Goal: Navigation & Orientation: Find specific page/section

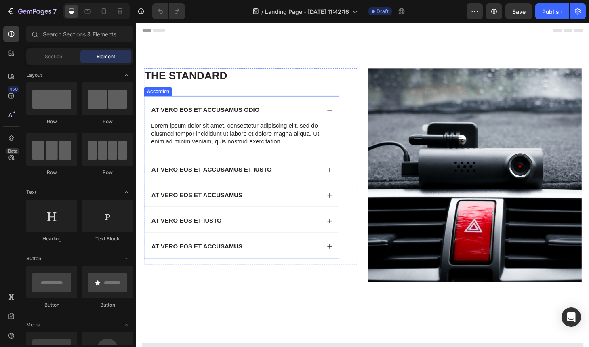
click at [182, 105] on div "At vero eos et accusamus odio" at bounding box center [249, 114] width 208 height 27
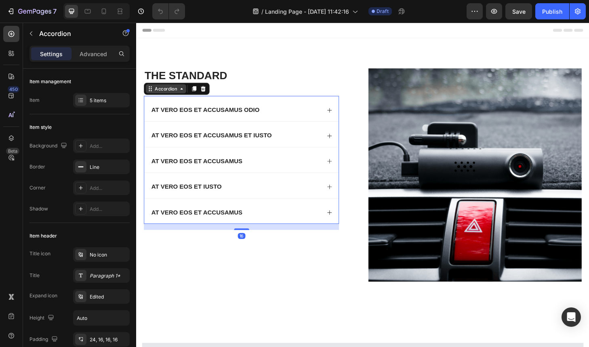
click at [181, 96] on icon at bounding box center [184, 93] width 6 height 6
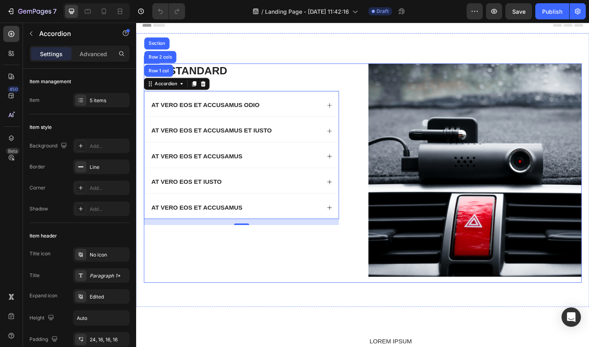
scroll to position [164, 0]
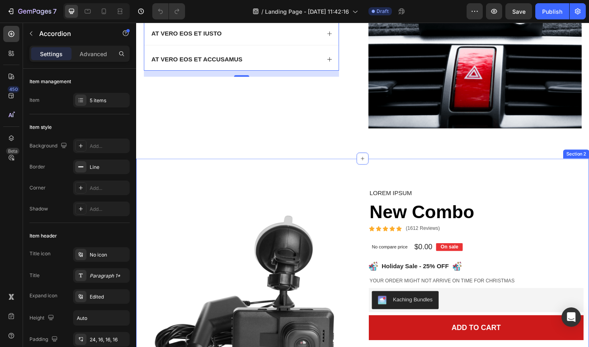
click at [459, 213] on h1 "New Combo" at bounding box center [500, 225] width 230 height 27
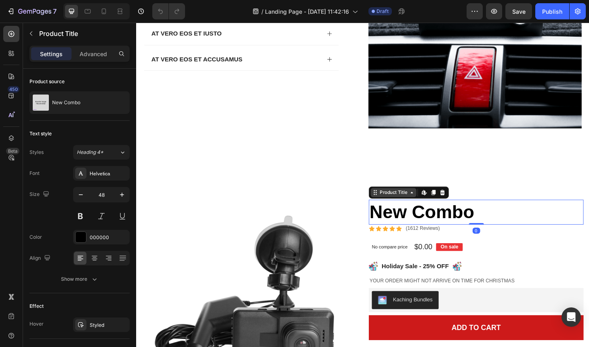
click at [428, 202] on icon at bounding box center [431, 204] width 6 height 6
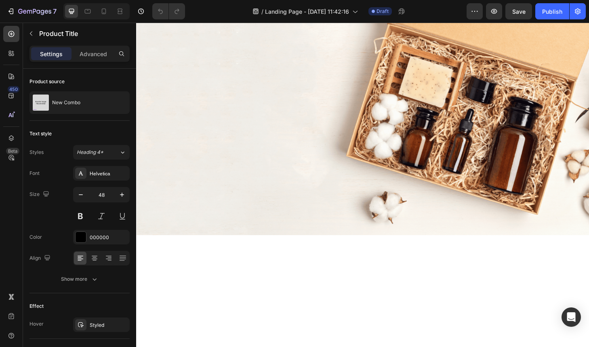
scroll to position [1229, 0]
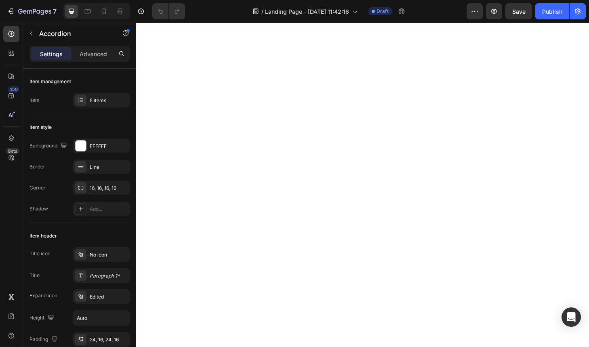
scroll to position [1483, 0]
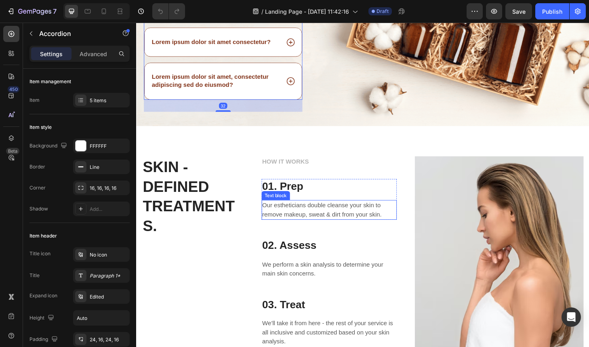
click at [308, 220] on p "Our estheticians double cleanse your skin to remove makeup, sweat & dirt from y…" at bounding box center [342, 222] width 143 height 19
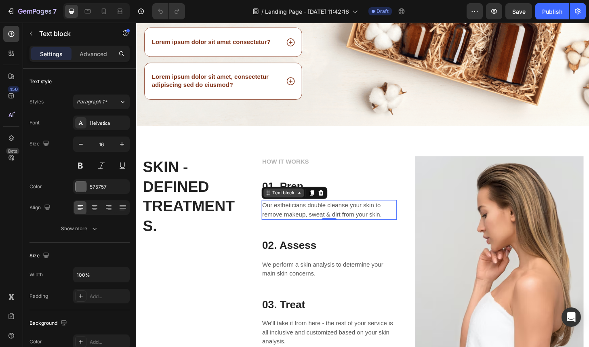
click at [309, 205] on icon at bounding box center [310, 205] width 2 height 2
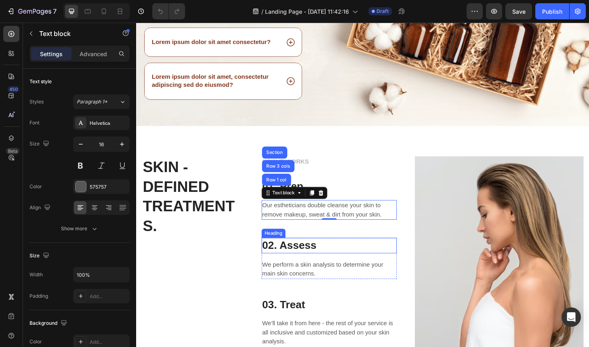
click at [320, 262] on p "02. Assess" at bounding box center [342, 261] width 143 height 15
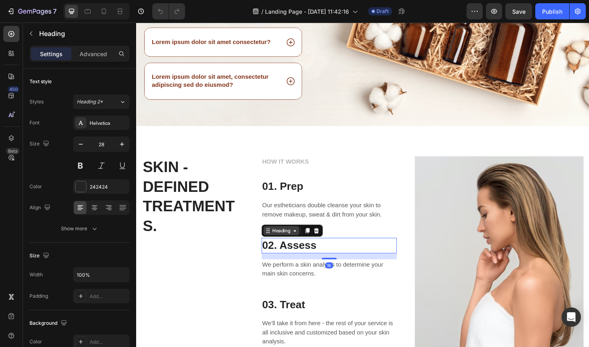
click at [302, 245] on icon at bounding box center [305, 245] width 6 height 6
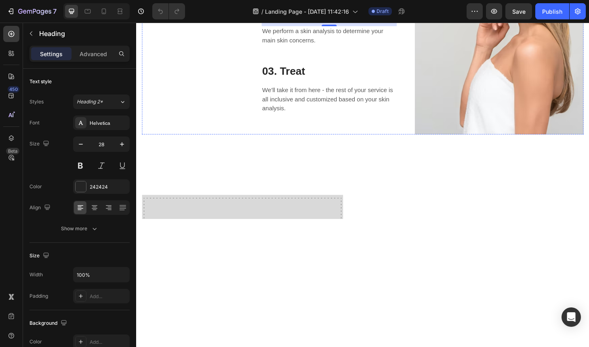
scroll to position [1788, 0]
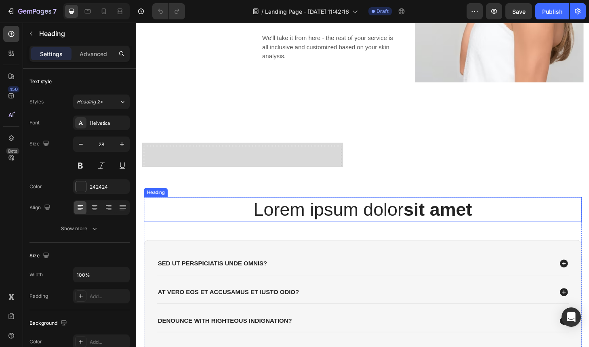
click at [286, 223] on h2 "Lorem ipsum dolor sit amet" at bounding box center [378, 222] width 468 height 27
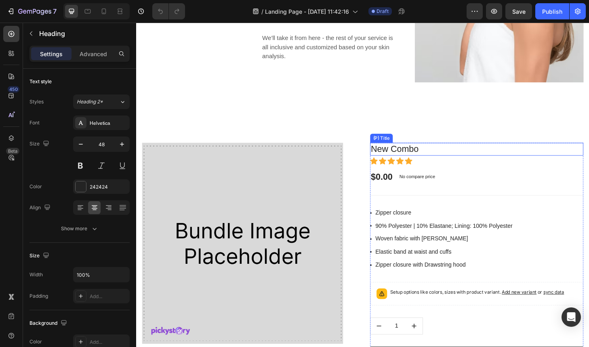
click at [455, 152] on h1 "New Combo" at bounding box center [500, 158] width 228 height 14
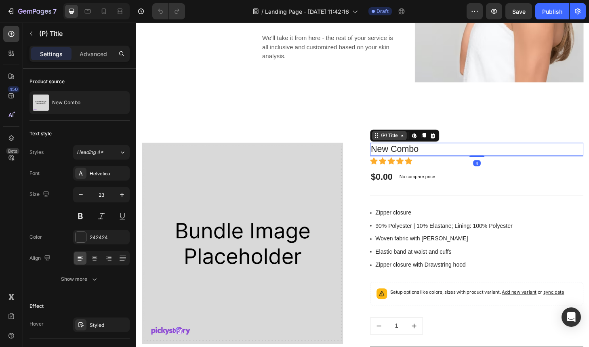
click at [413, 140] on div "(P) Title" at bounding box center [406, 143] width 21 height 7
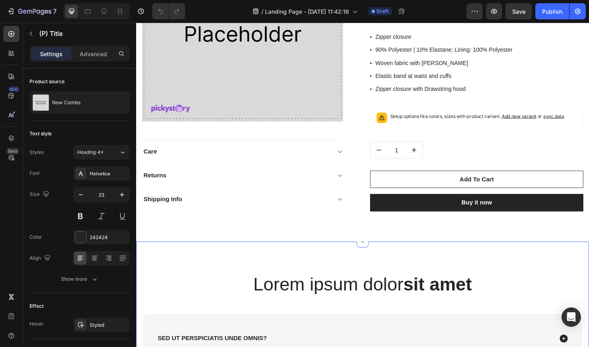
scroll to position [2126, 0]
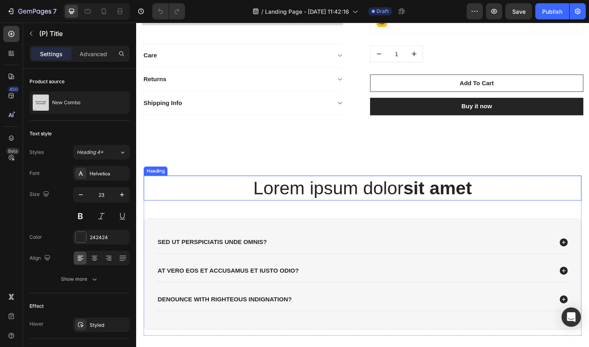
click at [331, 193] on h2 "Lorem ipsum dolor sit amet" at bounding box center [378, 199] width 468 height 27
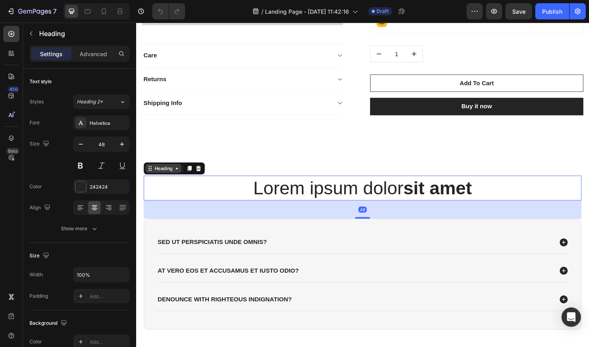
click at [180, 178] on icon at bounding box center [179, 179] width 2 height 2
click at [179, 176] on icon at bounding box center [179, 178] width 6 height 6
click at [249, 258] on div "Sed ut perspiciatis unde omnis?" at bounding box center [218, 257] width 120 height 11
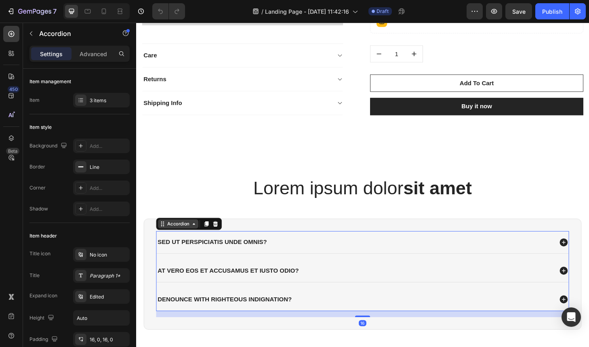
click at [193, 234] on div "Accordion" at bounding box center [181, 237] width 27 height 7
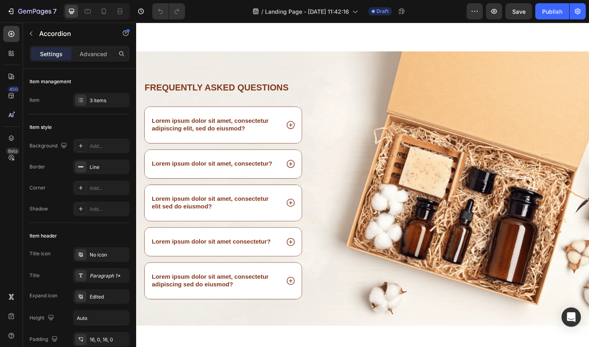
scroll to position [1011, 0]
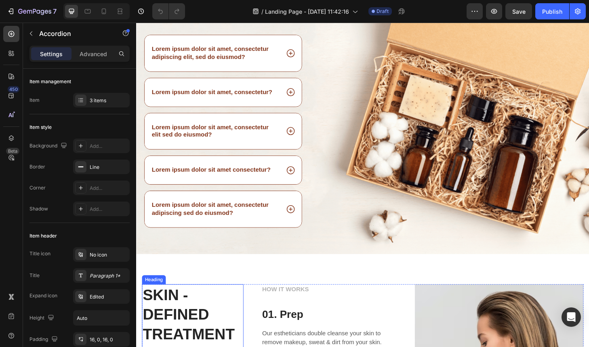
click at [172, 324] on h2 "SKIN - DEFINED TREATMENTS." at bounding box center [196, 345] width 109 height 86
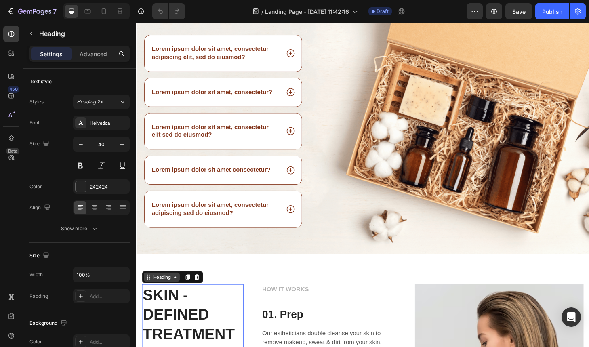
click at [166, 295] on div "Heading" at bounding box center [163, 294] width 22 height 7
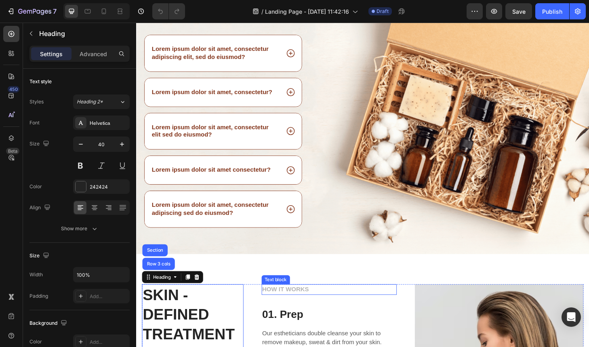
click at [294, 310] on p "HOW IT WORKS" at bounding box center [342, 308] width 143 height 10
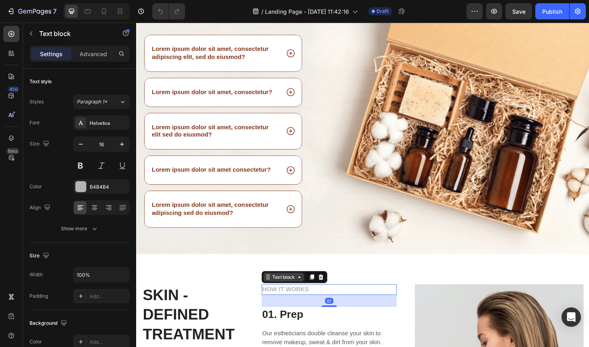
click at [303, 296] on div "Text block" at bounding box center [293, 294] width 27 height 7
click at [285, 296] on div "Text block" at bounding box center [293, 294] width 27 height 7
click at [286, 295] on div "Text block" at bounding box center [293, 294] width 27 height 7
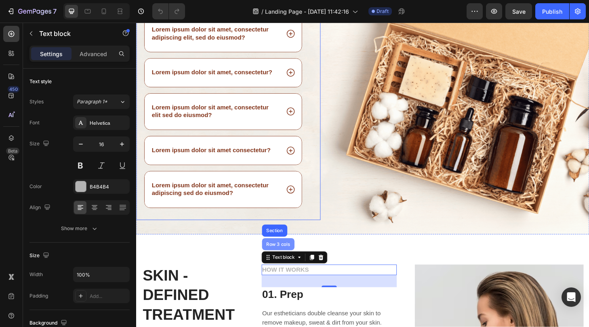
scroll to position [1071, 0]
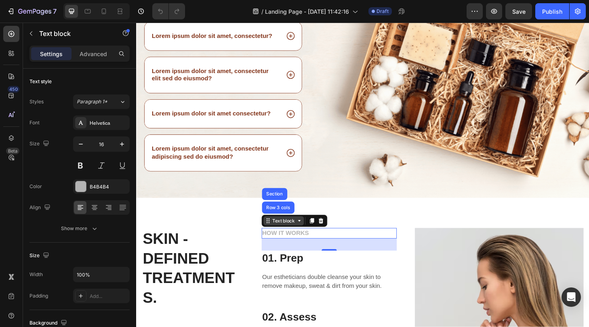
click at [298, 239] on div "Text block" at bounding box center [293, 235] width 43 height 10
click at [304, 236] on div "Text block" at bounding box center [293, 234] width 27 height 7
click at [306, 276] on p "01. Prep" at bounding box center [342, 275] width 143 height 15
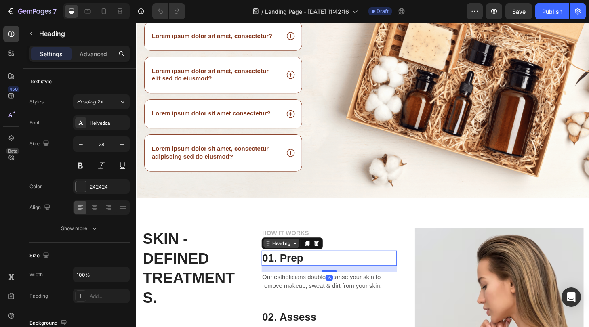
click at [304, 260] on icon at bounding box center [305, 259] width 6 height 6
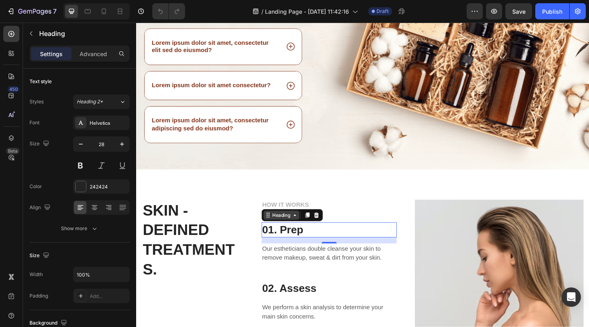
scroll to position [1112, 0]
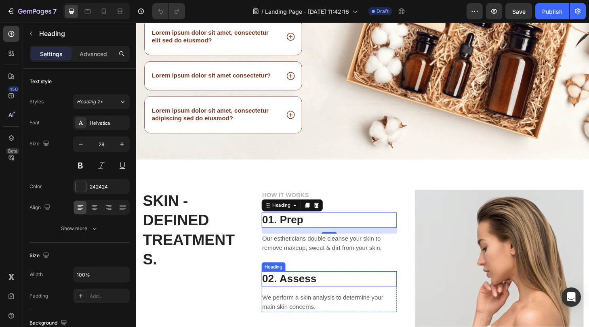
click at [294, 296] on p "02. Assess" at bounding box center [342, 297] width 143 height 15
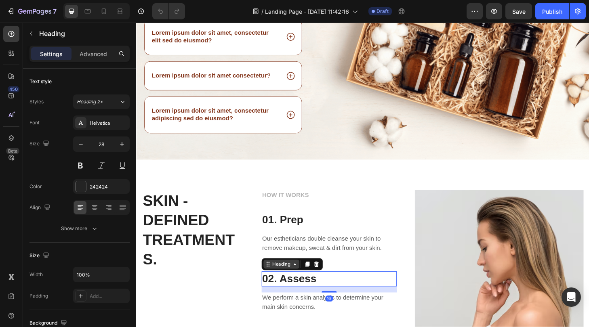
click at [292, 284] on div "Heading" at bounding box center [291, 281] width 22 height 7
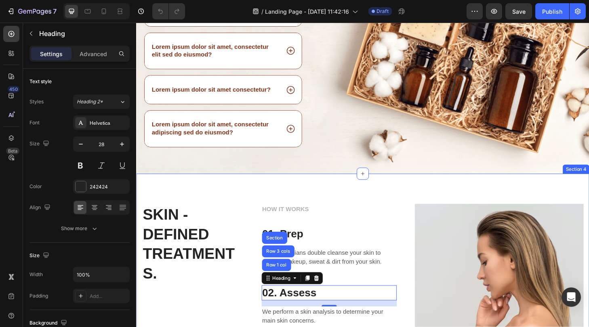
scroll to position [1086, 0]
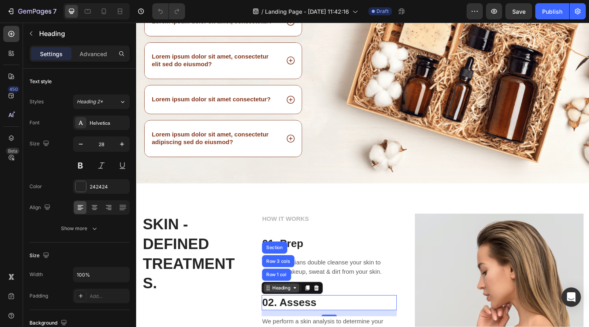
click at [295, 309] on div "Heading" at bounding box center [291, 306] width 22 height 7
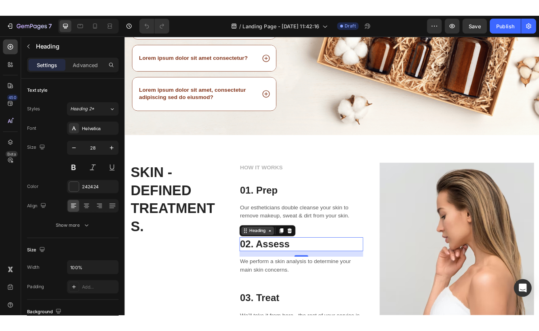
scroll to position [1148, 0]
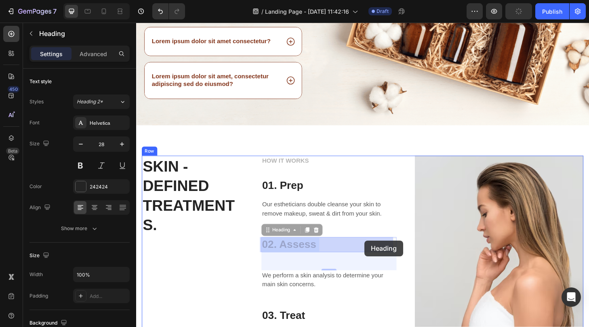
drag, startPoint x: 382, startPoint y: 262, endPoint x: 380, endPoint y: 256, distance: 6.4
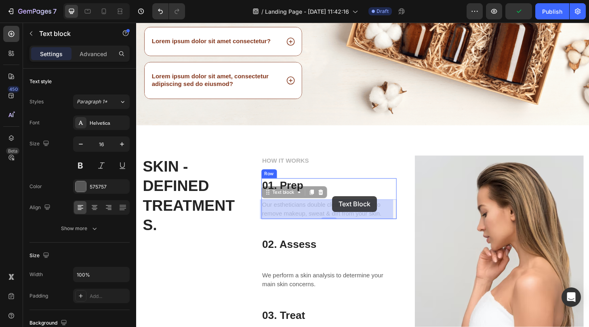
drag, startPoint x: 344, startPoint y: 223, endPoint x: 334, endPoint y: 210, distance: 15.6
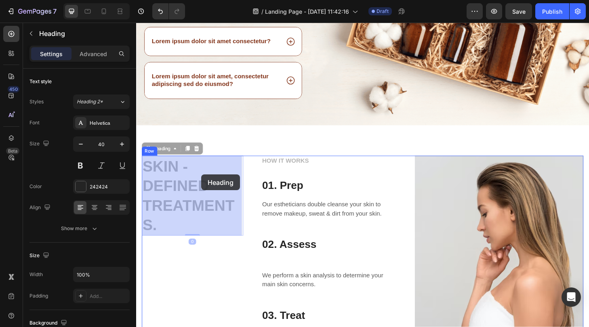
drag, startPoint x: 205, startPoint y: 212, endPoint x: 206, endPoint y: 185, distance: 26.7
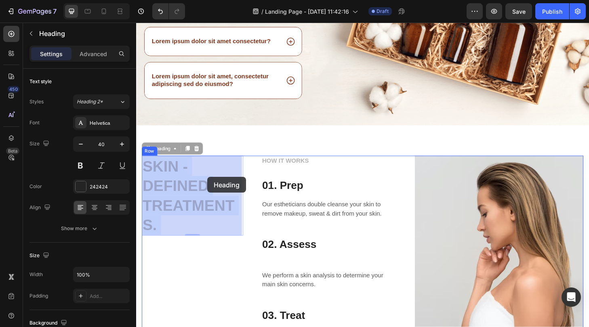
drag, startPoint x: 197, startPoint y: 208, endPoint x: 212, endPoint y: 188, distance: 24.9
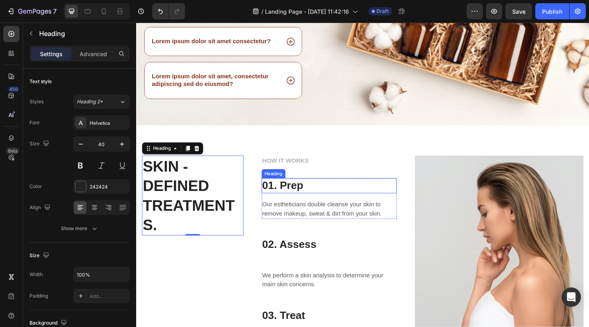
click at [313, 199] on p "01. Prep" at bounding box center [342, 197] width 143 height 15
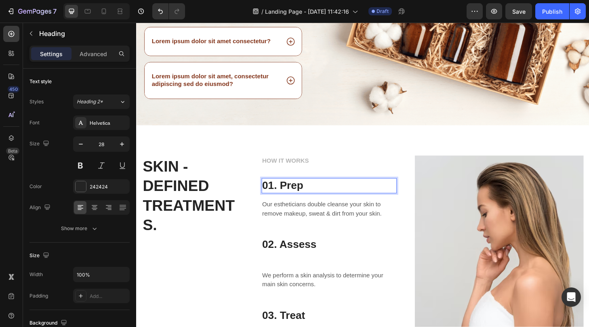
click at [314, 197] on p "01. Prep" at bounding box center [342, 197] width 143 height 15
click at [321, 227] on p "Our estheticians double cleanse your skin to remove makeup, sweat & dirt from y…" at bounding box center [342, 222] width 143 height 19
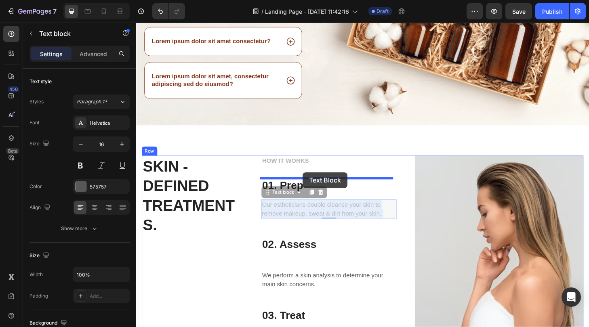
drag, startPoint x: 313, startPoint y: 223, endPoint x: 314, endPoint y: 183, distance: 40.0
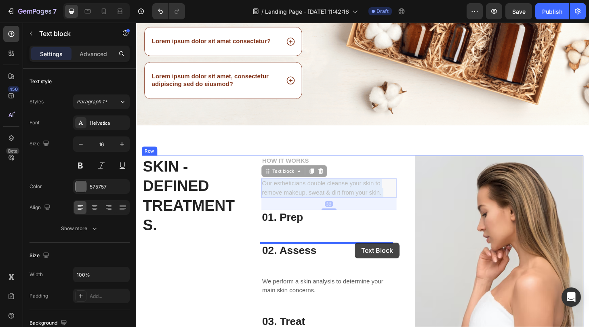
drag, startPoint x: 352, startPoint y: 202, endPoint x: 370, endPoint y: 258, distance: 58.5
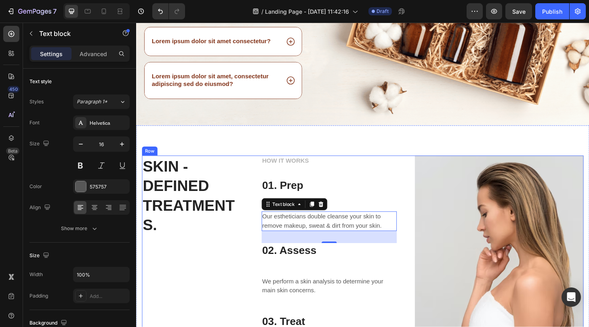
click at [386, 208] on div "HOW IT WORKS Text block 01. Prep Heading Row Our estheticians double cleanse yo…" at bounding box center [342, 278] width 145 height 226
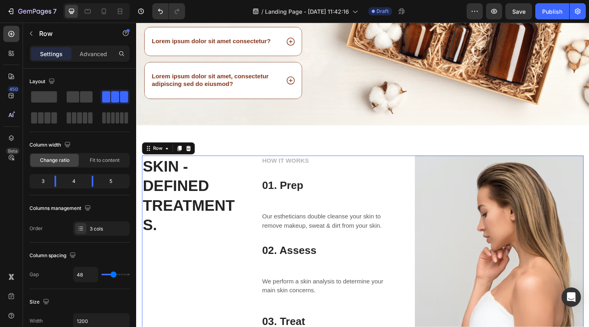
click at [341, 206] on div "HOW IT WORKS Text block 01. Prep Heading Row Our estheticians double cleanse yo…" at bounding box center [342, 278] width 145 height 226
click at [313, 217] on div "HOW IT WORKS Text block 01. Prep Heading Row Our estheticians double cleanse yo…" at bounding box center [342, 278] width 145 height 226
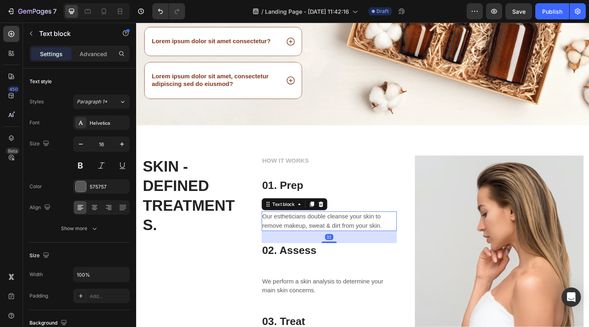
click at [294, 235] on p "Our estheticians double cleanse your skin to remove makeup, sweat & dirt from y…" at bounding box center [342, 235] width 143 height 19
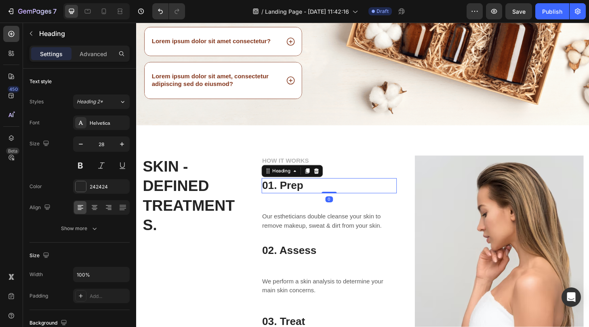
click at [336, 201] on p "01. Prep" at bounding box center [342, 197] width 143 height 15
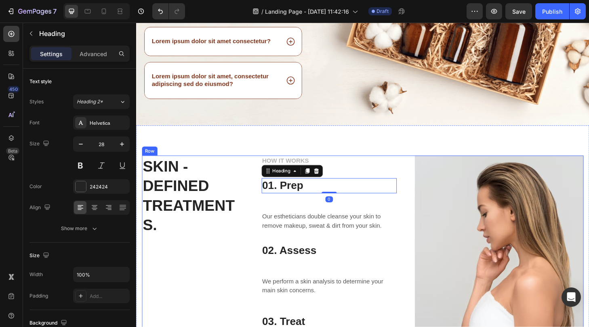
click at [294, 215] on div "HOW IT WORKS Text block 01. Prep Heading 0 Row Our estheticians double cleanse …" at bounding box center [342, 278] width 145 height 226
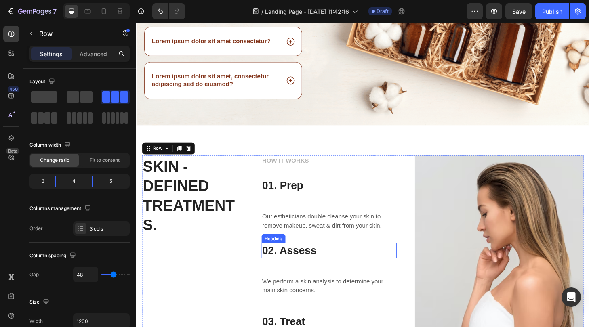
click at [284, 267] on p "02. Assess" at bounding box center [342, 267] width 143 height 15
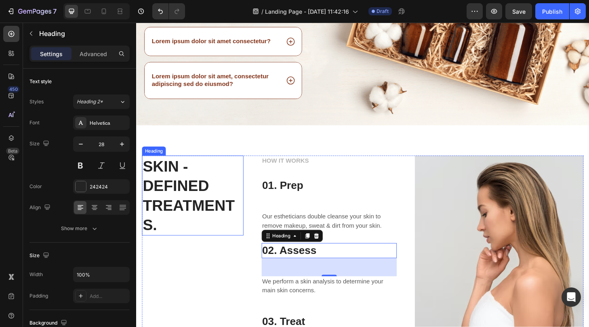
click at [232, 227] on p "SKIN - DEFINED TREATMENTS." at bounding box center [196, 208] width 107 height 84
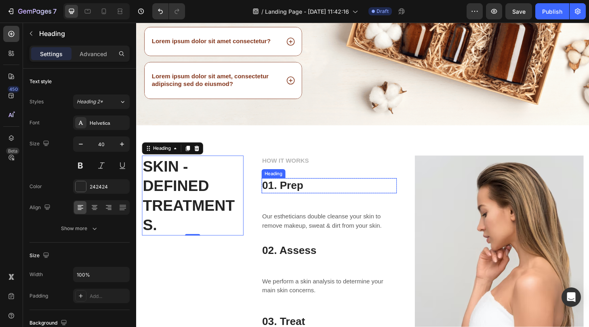
click at [300, 196] on p "01. Prep" at bounding box center [342, 197] width 143 height 15
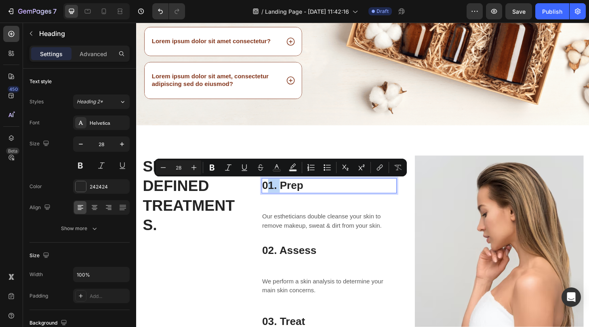
drag, startPoint x: 277, startPoint y: 196, endPoint x: 290, endPoint y: 191, distance: 13.8
click at [311, 196] on p "01. Prep" at bounding box center [342, 197] width 143 height 15
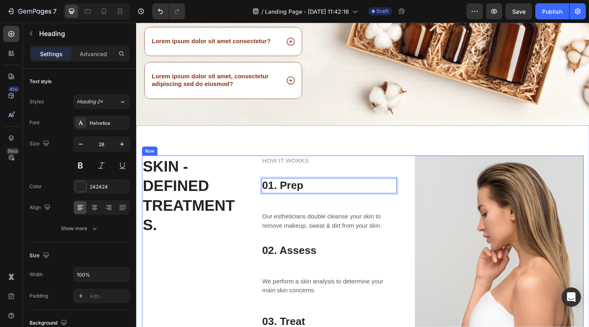
click at [390, 223] on div "HOW IT WORKS Text block 01. Prep Heading 0 Row Our estheticians double cleanse …" at bounding box center [342, 278] width 145 height 226
click at [380, 199] on p "01. Prep" at bounding box center [342, 197] width 143 height 15
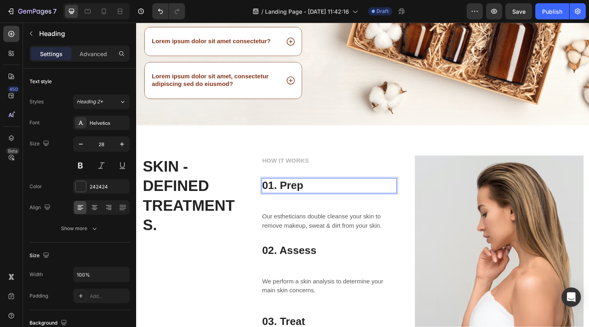
drag, startPoint x: 358, startPoint y: 199, endPoint x: 364, endPoint y: 201, distance: 6.4
click at [406, 261] on p "02. Assess" at bounding box center [342, 267] width 143 height 15
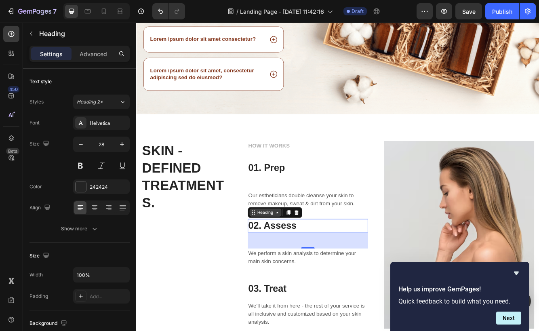
click at [284, 252] on div "Heading" at bounding box center [291, 251] width 22 height 7
click at [298, 253] on div "Heading" at bounding box center [291, 251] width 22 height 7
click at [302, 252] on icon at bounding box center [305, 251] width 6 height 6
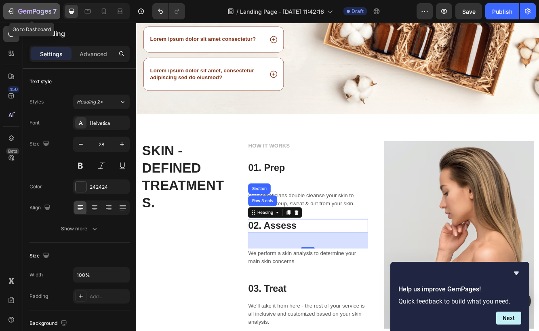
click at [15, 11] on div "7" at bounding box center [32, 11] width 50 height 10
